Goal: Information Seeking & Learning: Learn about a topic

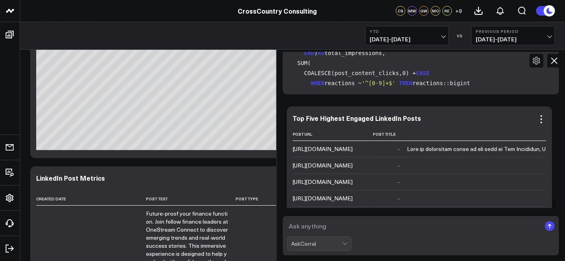
scroll to position [242, 0]
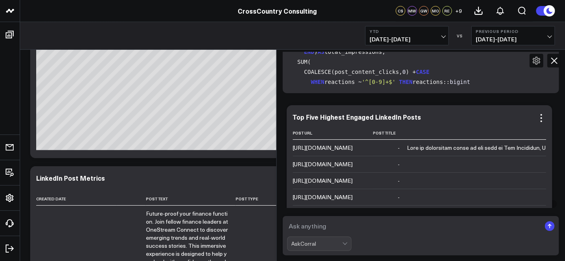
click at [353, 148] on div "[URL][DOMAIN_NAME]" at bounding box center [323, 148] width 60 height 8
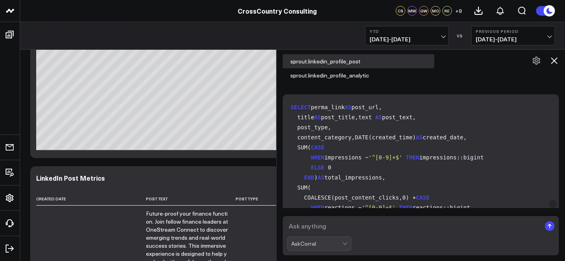
click at [557, 64] on icon at bounding box center [554, 60] width 6 height 6
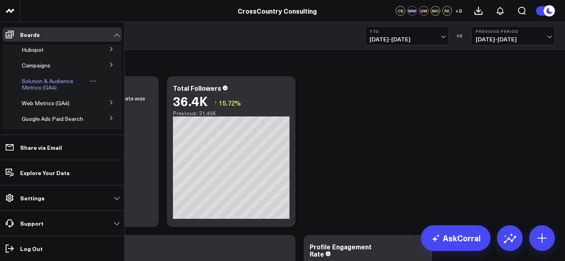
scroll to position [64, 0]
click at [46, 91] on span "Solution & Audience Metrics (GA4)" at bounding box center [47, 84] width 51 height 14
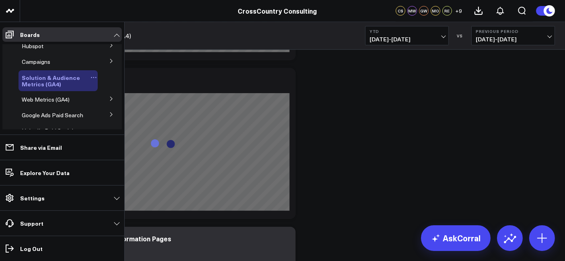
scroll to position [79, 0]
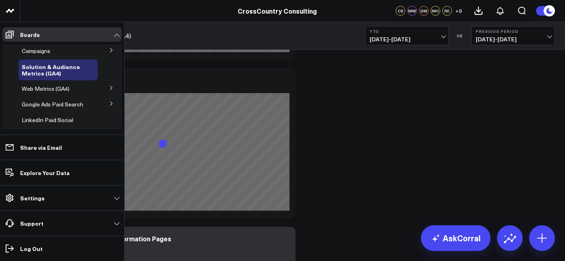
click at [105, 92] on button at bounding box center [111, 88] width 21 height 12
click at [54, 92] on span "Web Metrics (GA4)" at bounding box center [46, 89] width 48 height 8
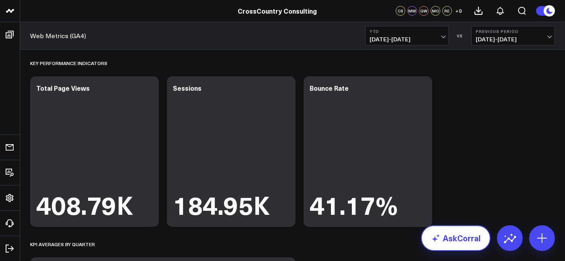
click at [447, 248] on link "AskCorral" at bounding box center [456, 239] width 70 height 26
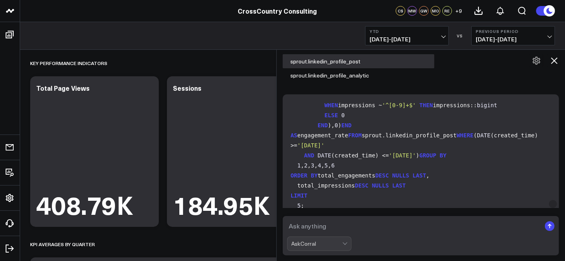
scroll to position [403, 0]
click at [341, 230] on textarea at bounding box center [414, 226] width 254 height 14
type textarea "How many visitors so far have we had to the site?"
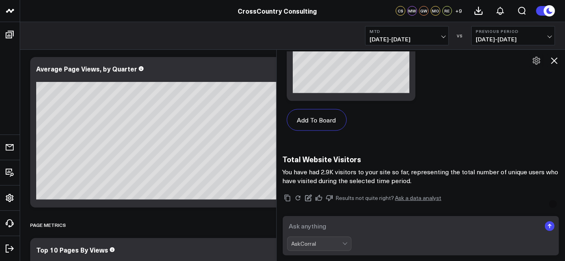
scroll to position [1423, 0]
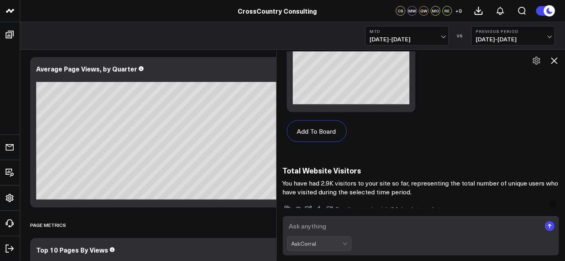
click at [555, 62] on icon at bounding box center [554, 60] width 6 height 6
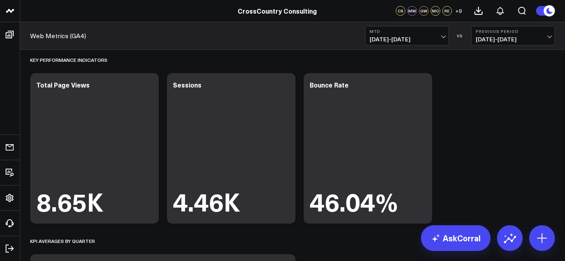
scroll to position [0, 0]
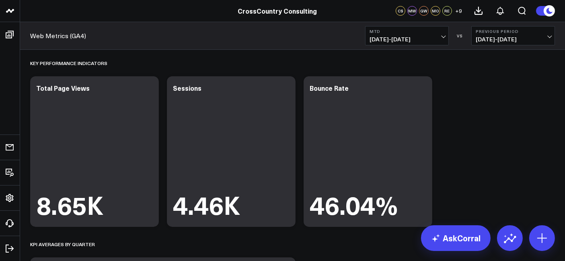
click at [388, 45] on button "MTD [DATE] - [DATE]" at bounding box center [407, 35] width 84 height 19
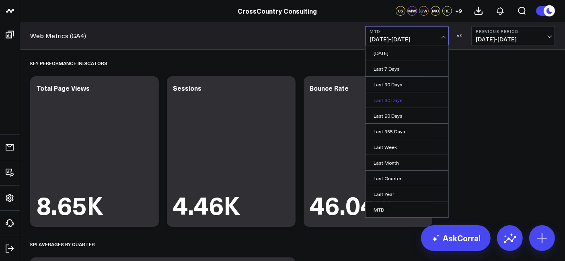
scroll to position [45, 0]
click at [393, 193] on link "YTD" at bounding box center [406, 196] width 83 height 15
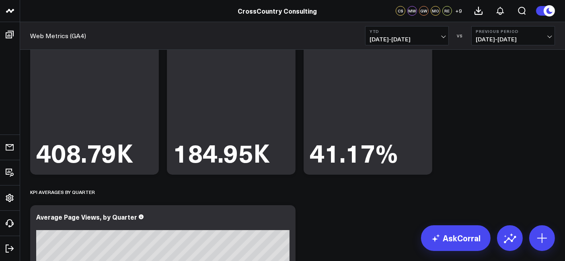
scroll to position [74, 0]
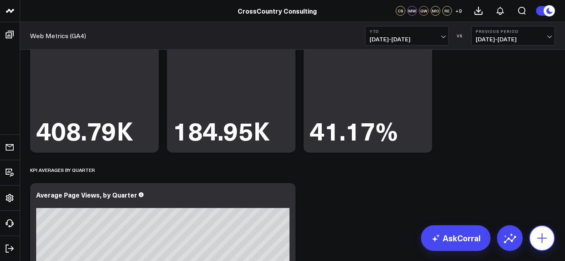
click at [543, 239] on icon at bounding box center [542, 238] width 13 height 13
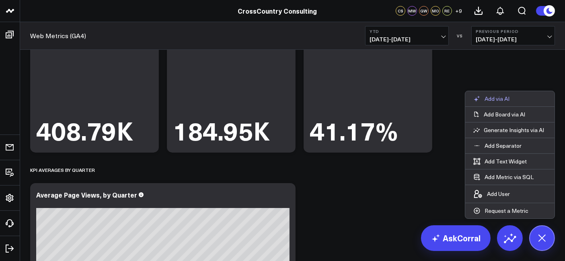
click at [501, 104] on button "Add via AI" at bounding box center [491, 98] width 52 height 15
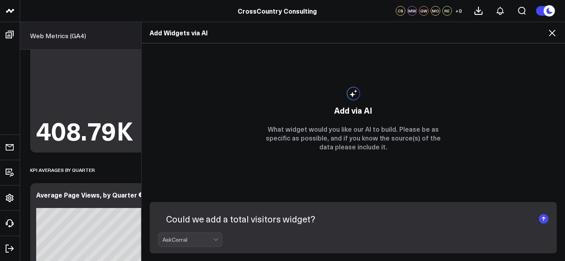
type textarea "Could we add a total visitors widget?"
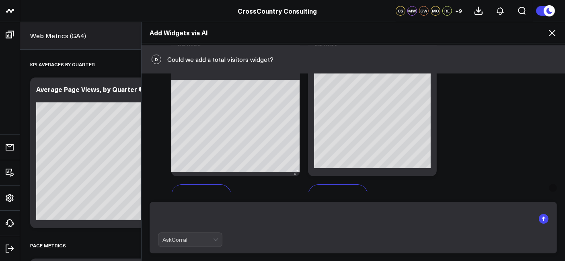
scroll to position [296, 0]
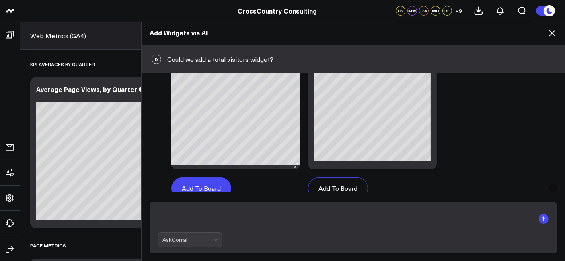
click at [197, 186] on button "Add To Board" at bounding box center [201, 189] width 60 height 22
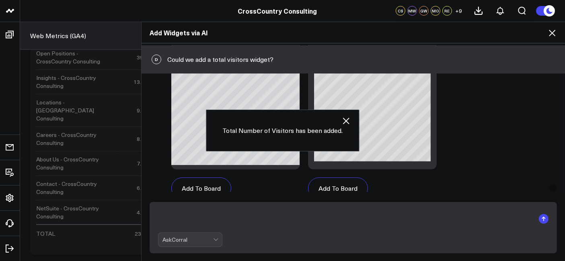
click at [556, 32] on icon at bounding box center [552, 33] width 10 height 10
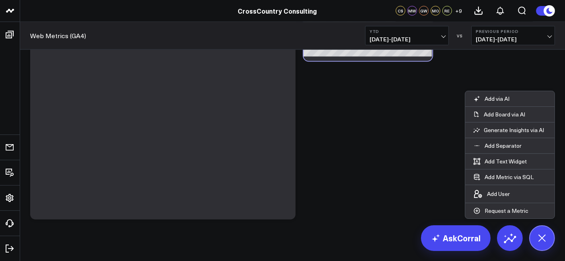
scroll to position [1219, 0]
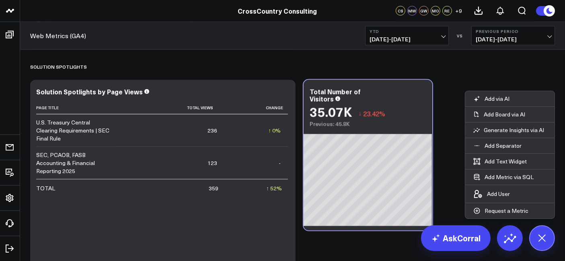
scroll to position [1038, 0]
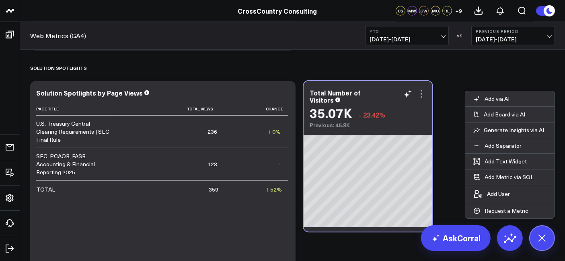
click at [420, 94] on icon at bounding box center [422, 94] width 10 height 10
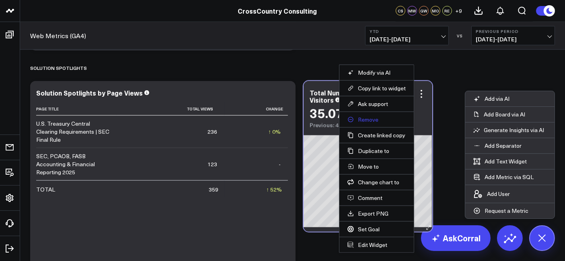
click at [375, 122] on button "Remove" at bounding box center [376, 119] width 58 height 7
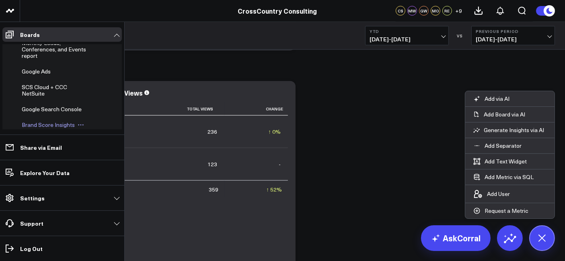
scroll to position [250, 0]
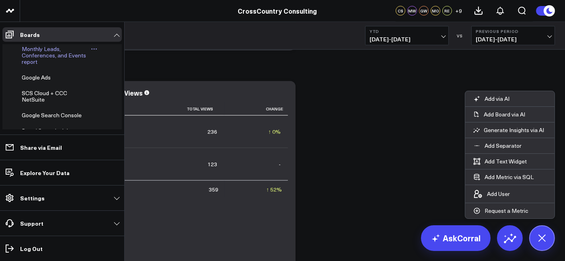
click at [51, 66] on span "Monthly Leads, Conferences, and Events report" at bounding box center [54, 55] width 64 height 21
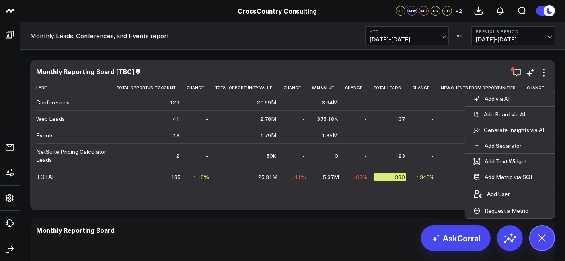
click at [388, 70] on div "Monthly Reporting Board [TBC]" at bounding box center [292, 71] width 513 height 7
click at [517, 72] on icon "button" at bounding box center [517, 73] width 10 height 10
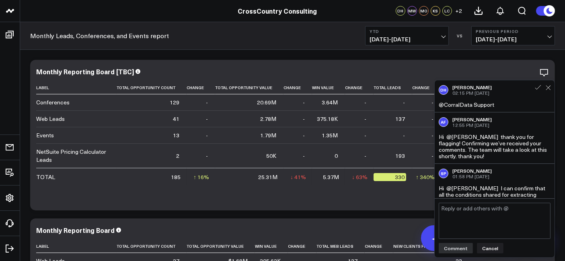
scroll to position [191, 0]
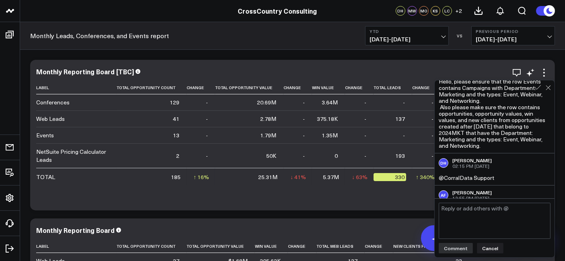
click at [318, 65] on div "Monthly Reporting Board [TBC] Label Total Opportunity Count Change Total Opport…" at bounding box center [292, 135] width 525 height 151
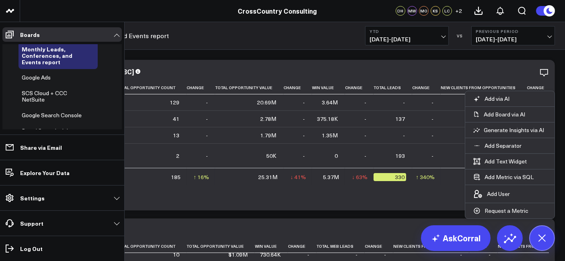
scroll to position [186, 0]
